Goal: Complete application form: Complete application form

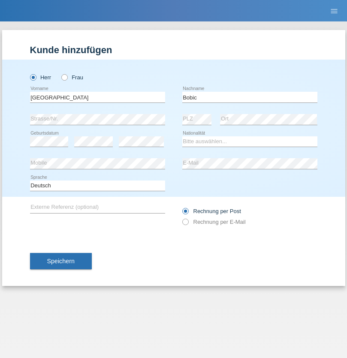
type input "Bobic"
select select "HR"
select select "C"
select select "28"
select select "07"
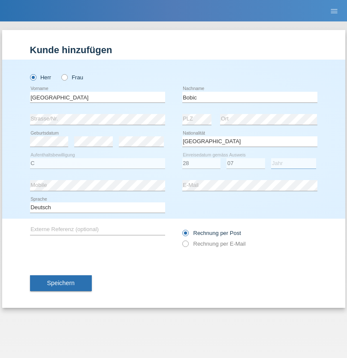
select select "1983"
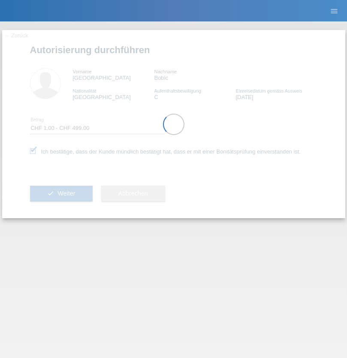
select select "1"
